Goal: Task Accomplishment & Management: Use online tool/utility

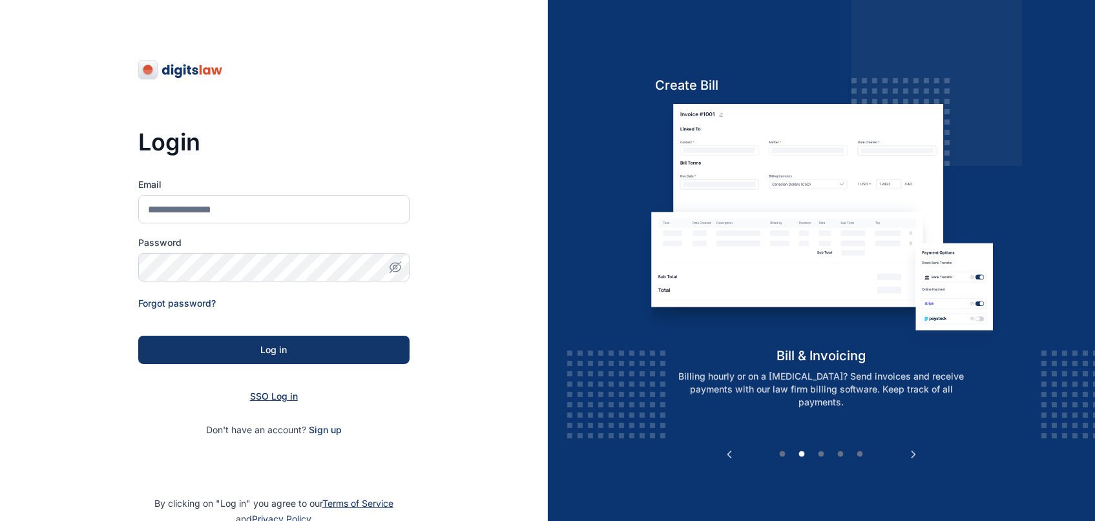
click at [281, 397] on span "SSO Log in" at bounding box center [274, 396] width 48 height 11
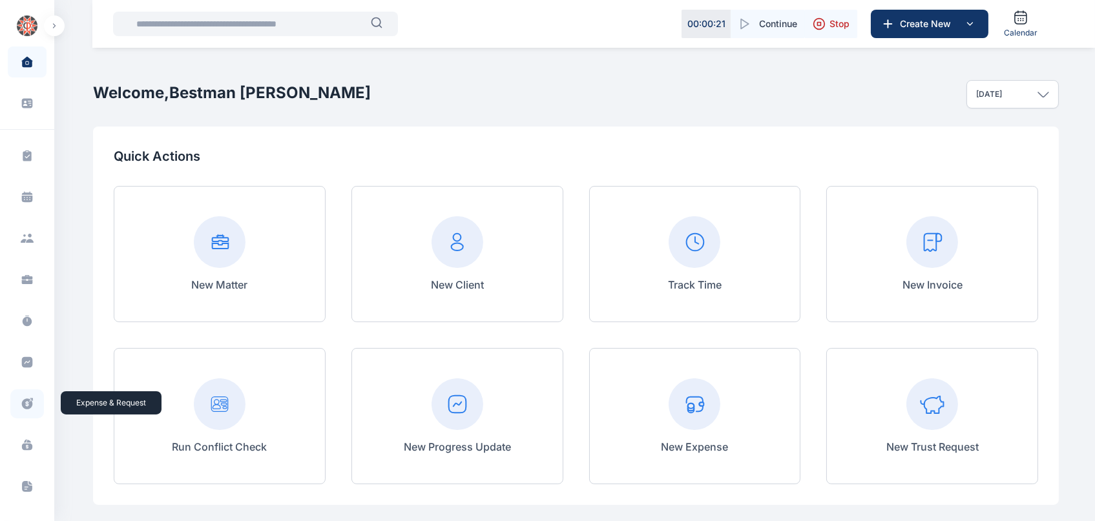
click at [26, 399] on icon at bounding box center [27, 404] width 11 height 11
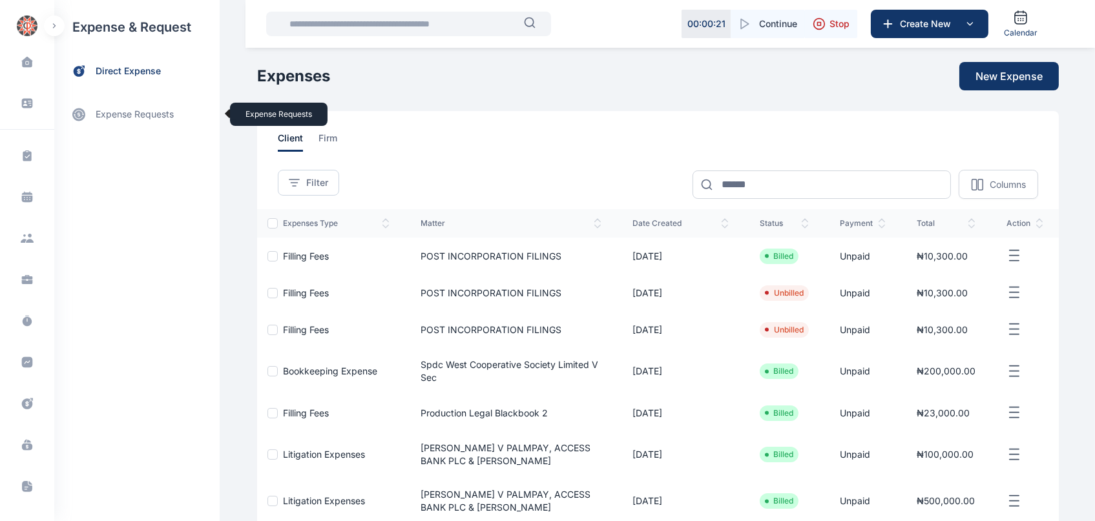
click at [158, 116] on link "expense requests expense requests" at bounding box center [136, 114] width 165 height 31
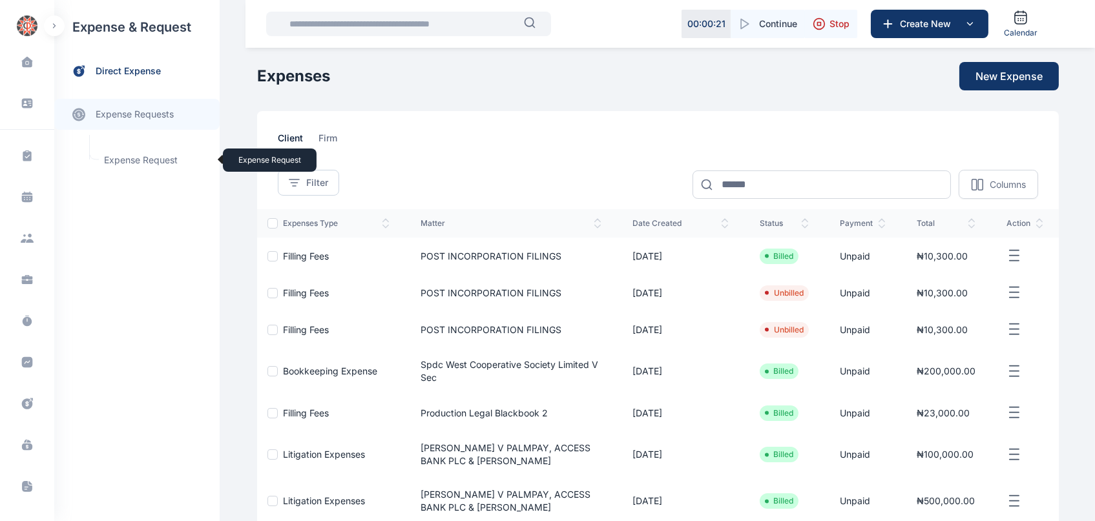
click at [155, 167] on span "Expense Request Expense Request" at bounding box center [154, 160] width 117 height 25
